Goal: Task Accomplishment & Management: Manage account settings

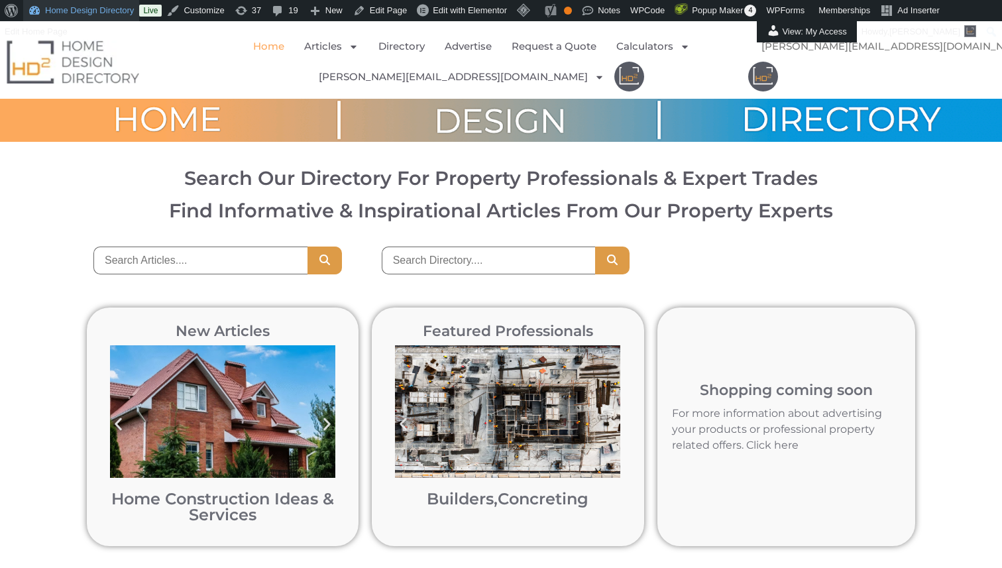
click at [84, 9] on link "Home Design Directory" at bounding box center [81, 10] width 116 height 21
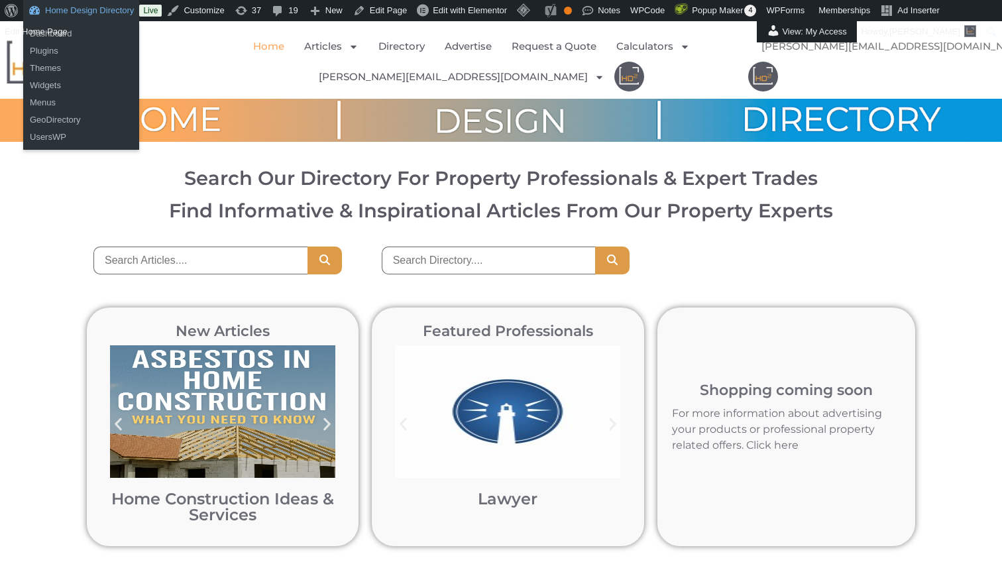
click at [74, 15] on link "Home Design Directory" at bounding box center [81, 10] width 116 height 21
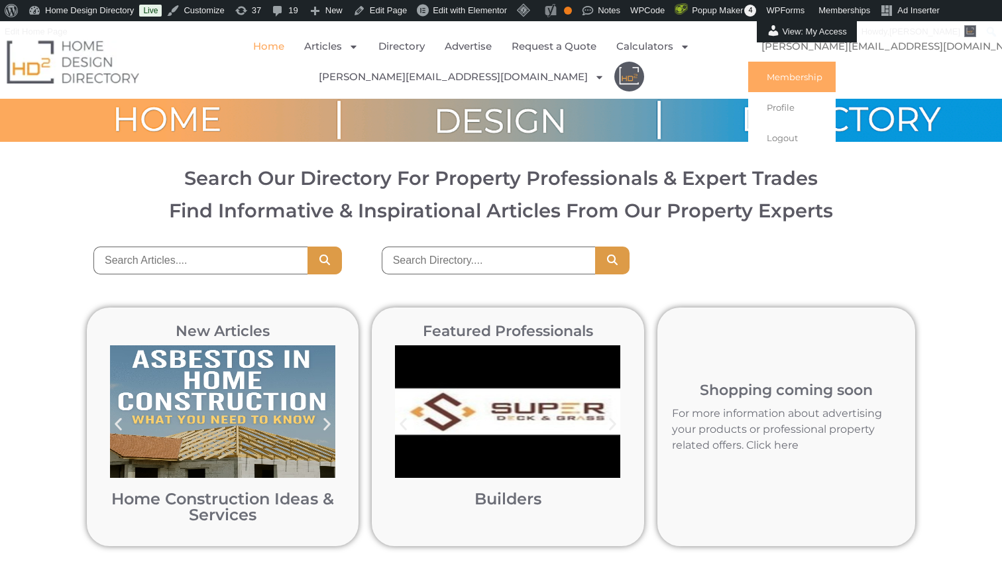
click at [836, 80] on link "Membership" at bounding box center [791, 77] width 87 height 30
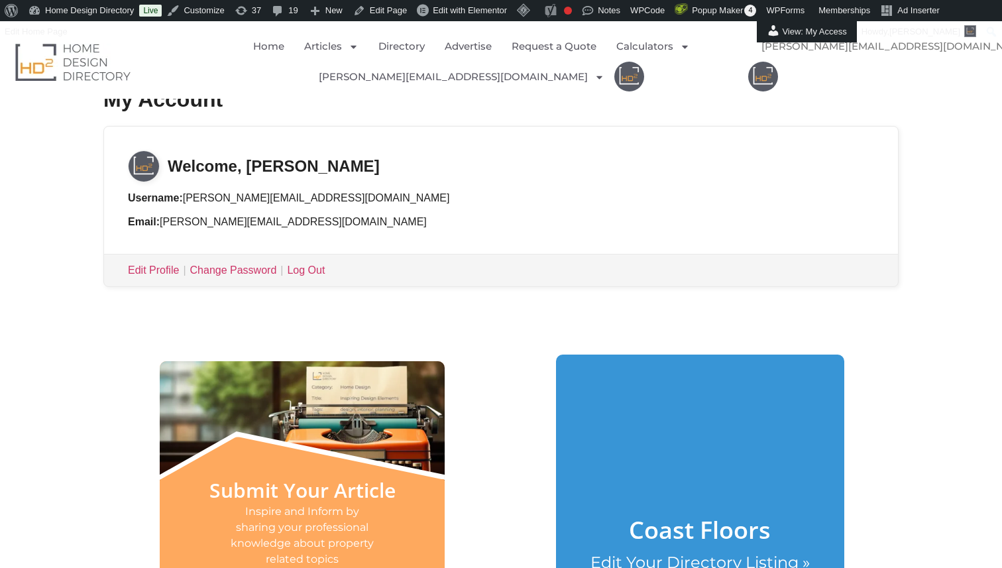
scroll to position [281, 0]
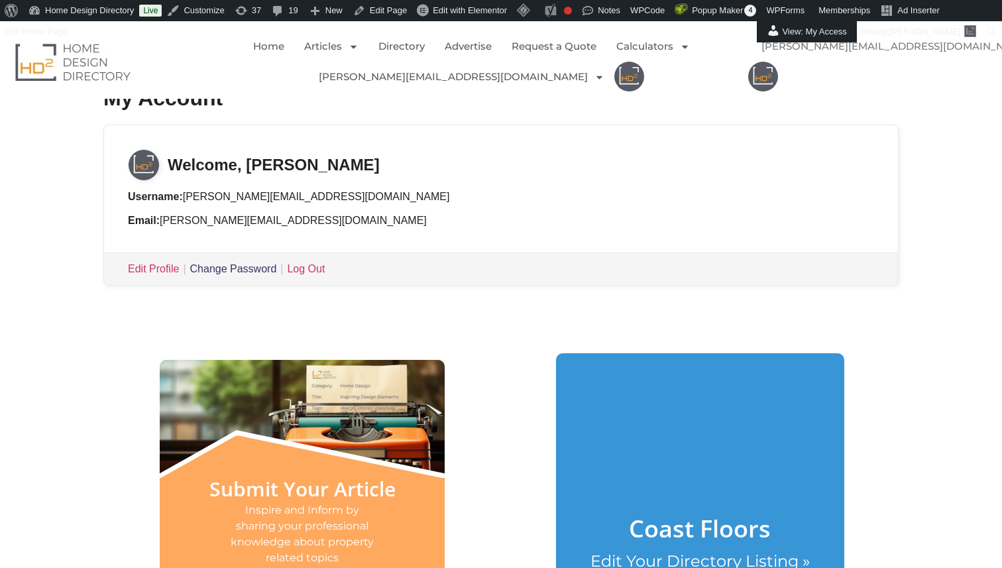
click at [249, 268] on link "Change Password" at bounding box center [233, 268] width 87 height 11
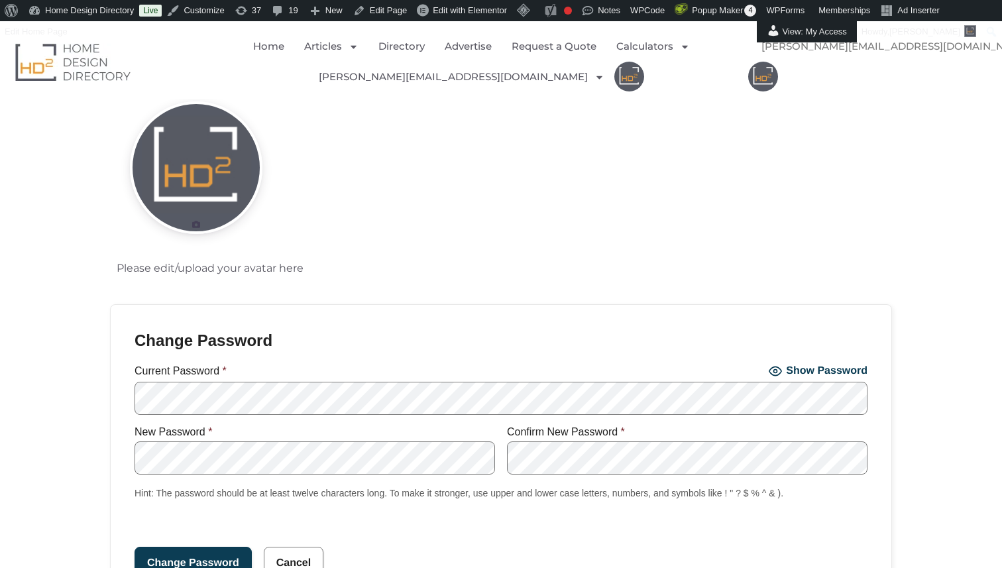
scroll to position [60, 0]
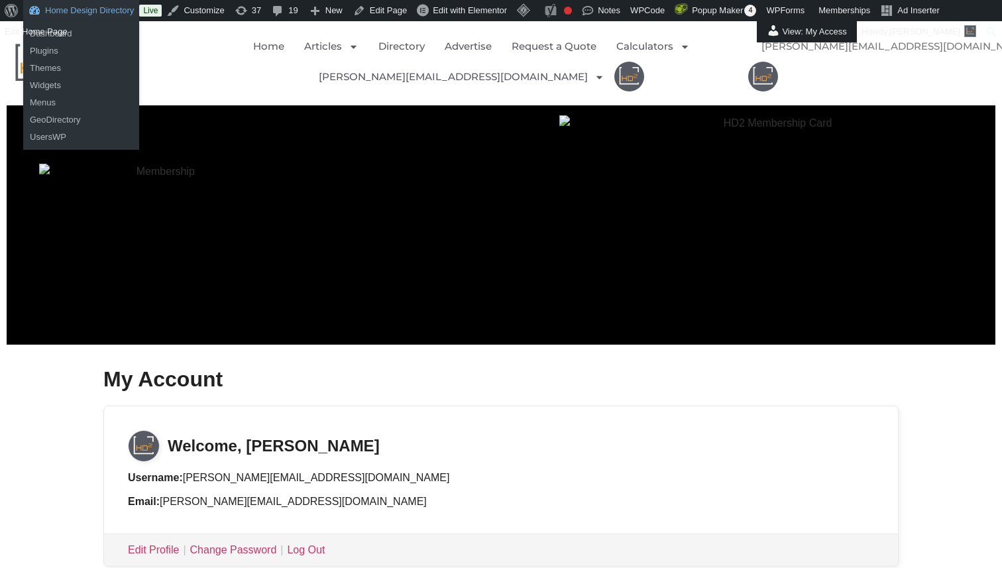
click at [78, 7] on link "Home Design Directory" at bounding box center [81, 10] width 116 height 21
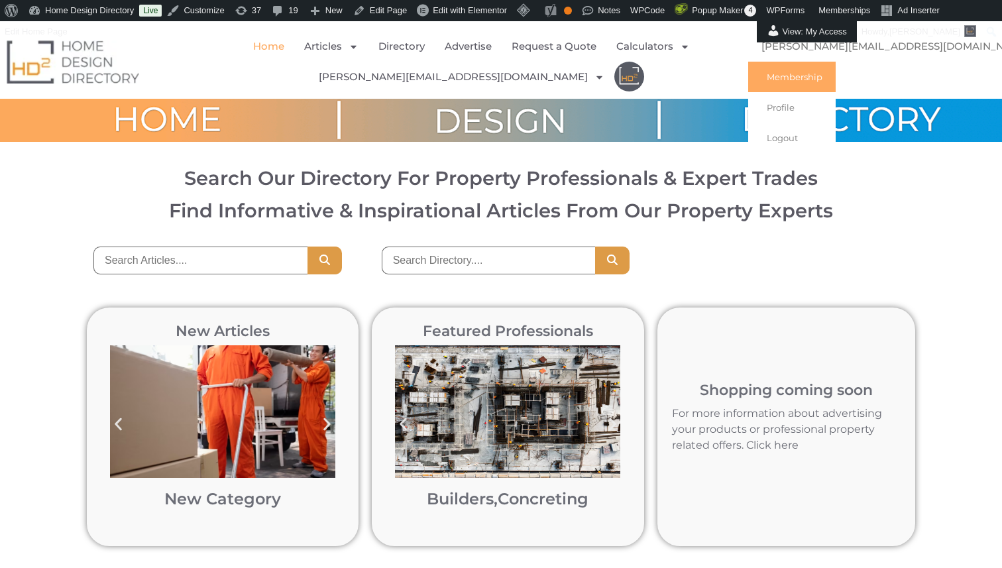
click at [836, 78] on link "Membership" at bounding box center [791, 77] width 87 height 30
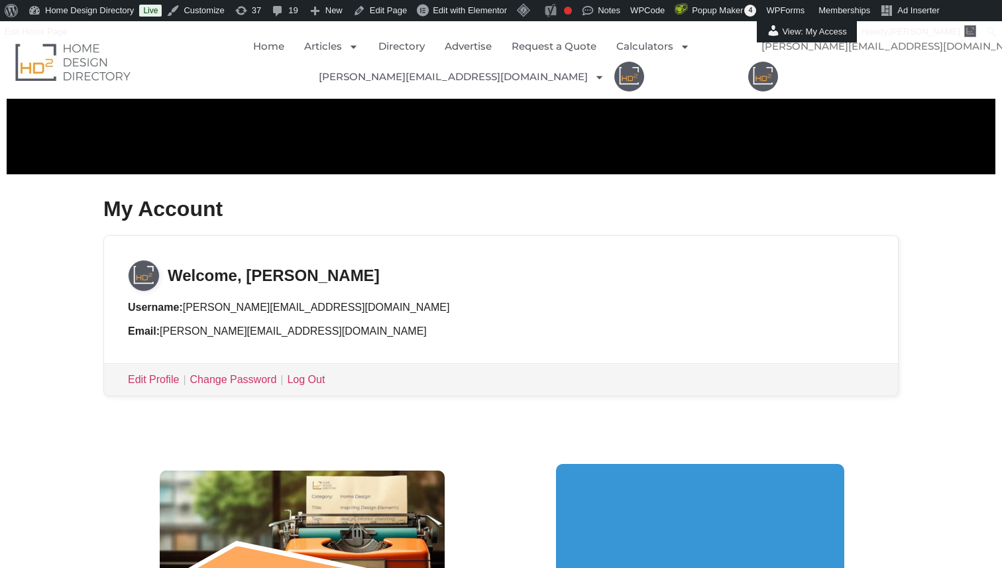
scroll to position [186, 0]
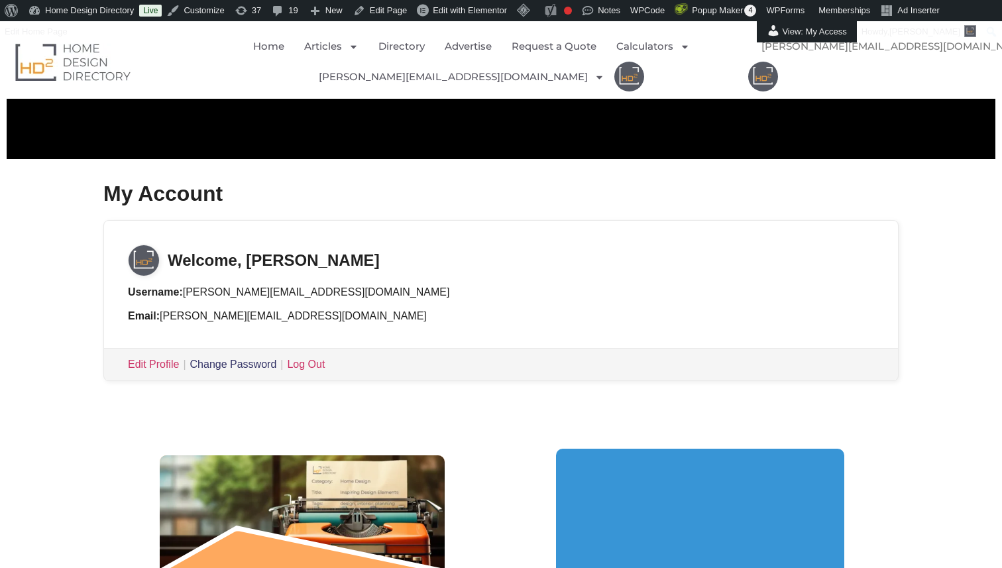
click at [245, 366] on link "Change Password" at bounding box center [233, 364] width 87 height 11
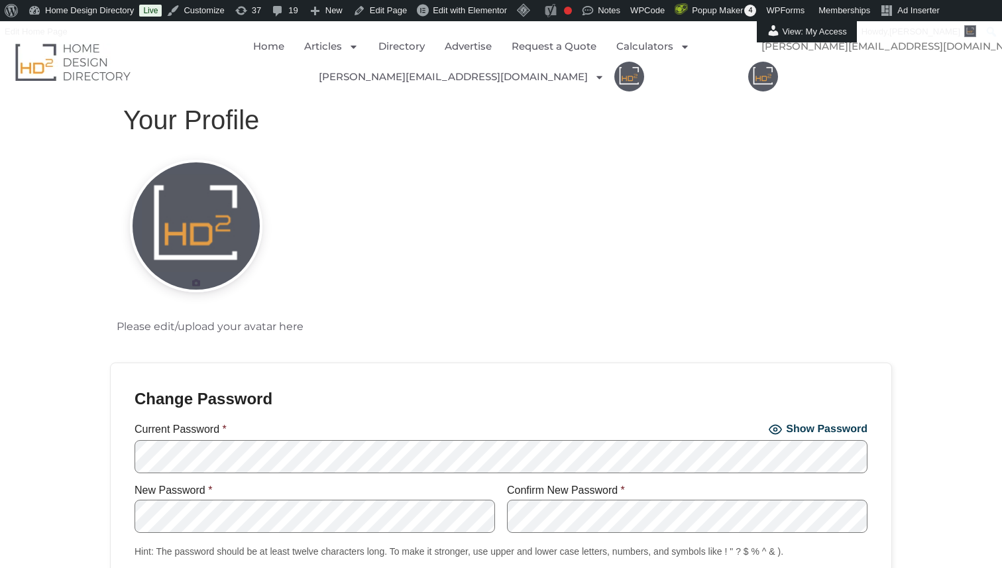
click at [777, 435] on icon "button" at bounding box center [775, 429] width 13 height 13
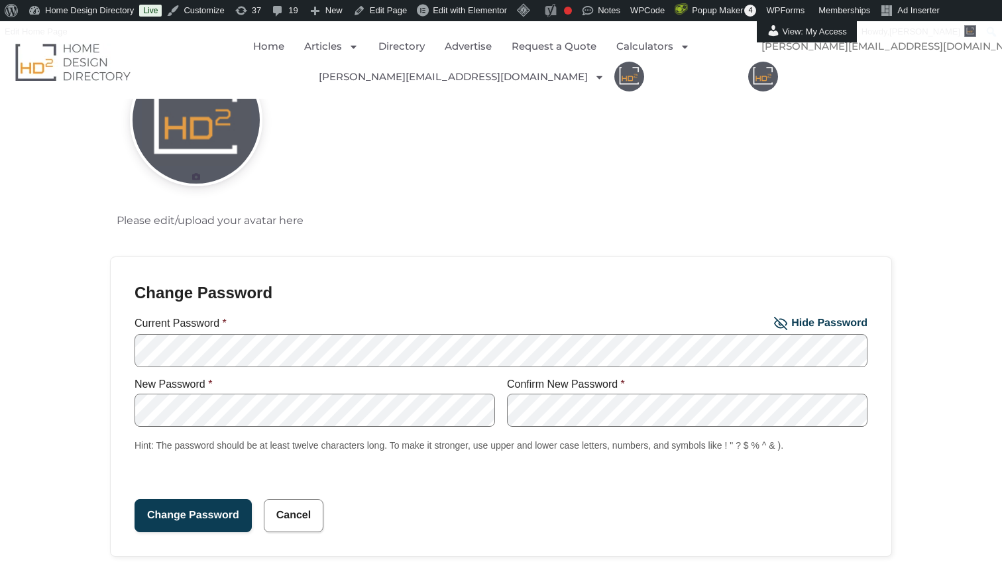
scroll to position [120, 0]
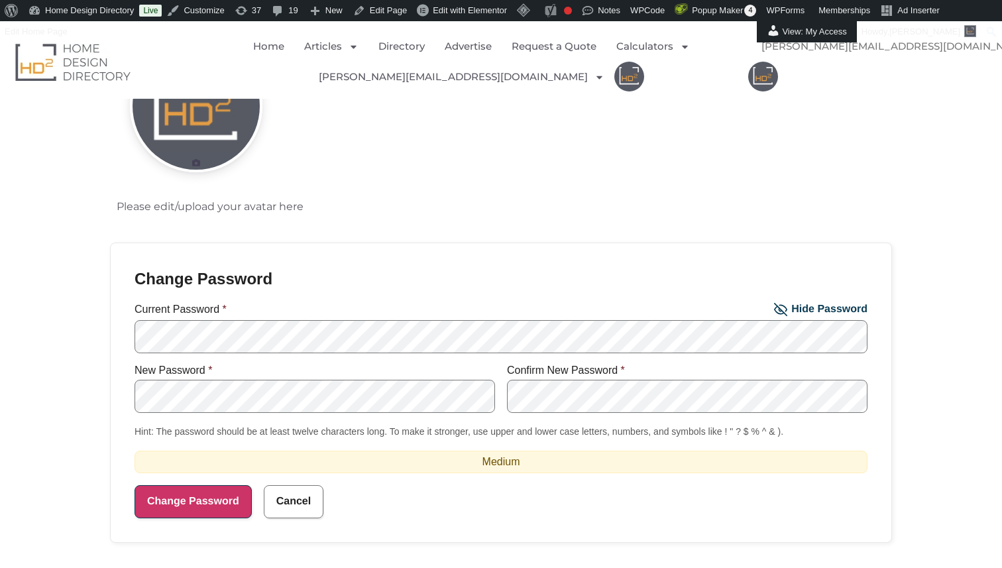
click at [198, 505] on input "Change Password" at bounding box center [193, 501] width 117 height 33
